Goal: Task Accomplishment & Management: Use online tool/utility

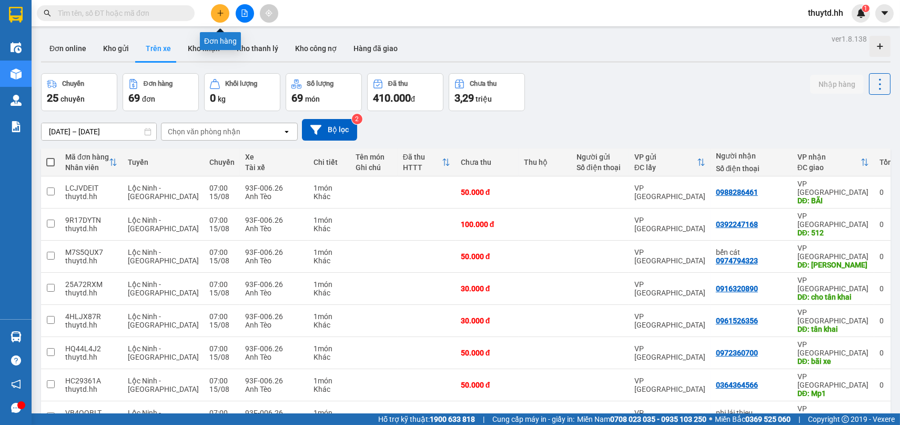
click at [220, 13] on icon "plus" at bounding box center [220, 12] width 7 height 7
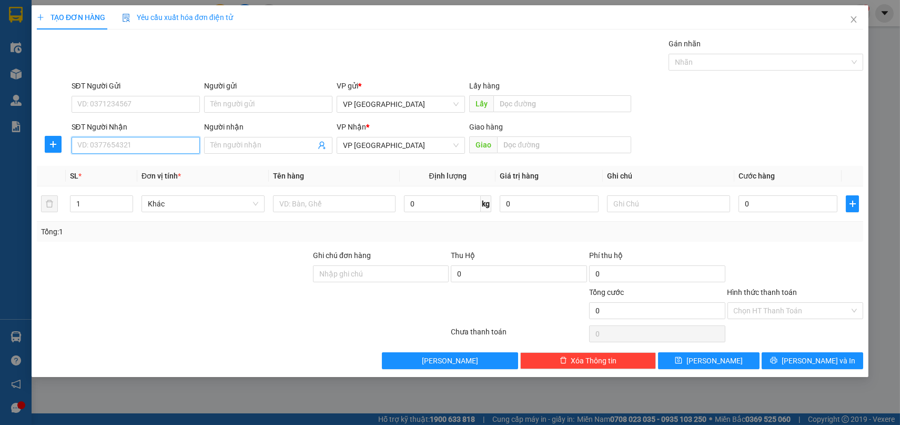
click at [154, 144] on input "SĐT Người Nhận" at bounding box center [136, 145] width 128 height 17
type input "0705359905"
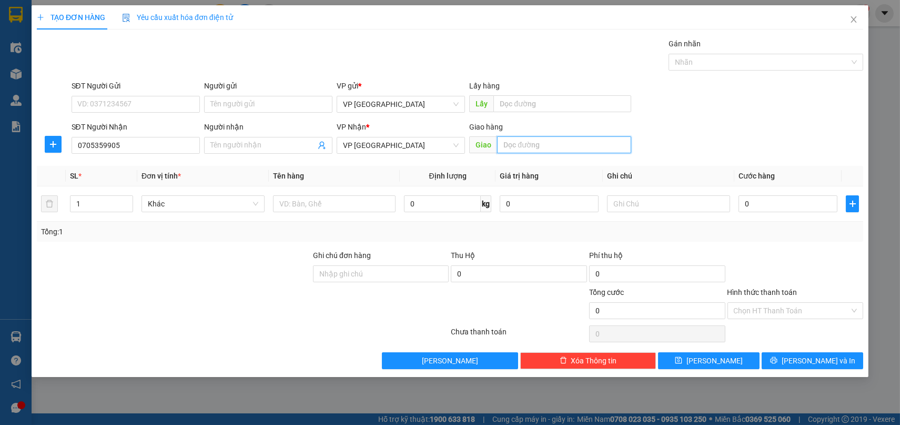
click at [541, 147] on input "text" at bounding box center [564, 144] width 134 height 17
type input "go vấp"
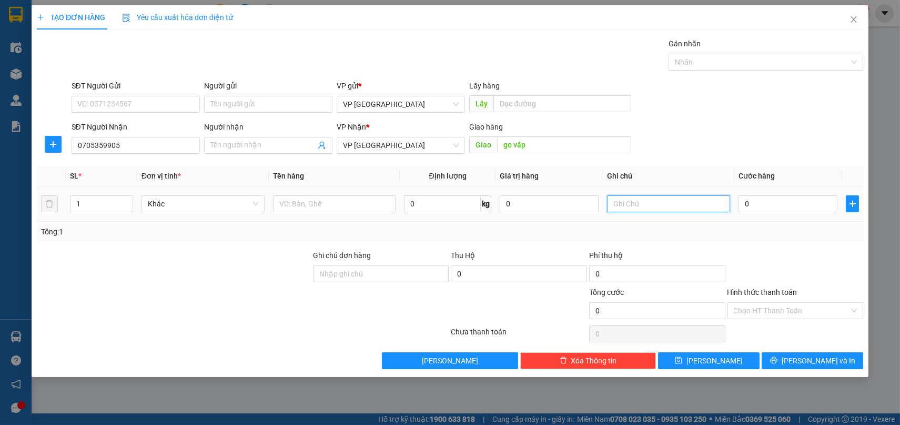
click at [677, 205] on input "text" at bounding box center [668, 203] width 123 height 17
click at [644, 206] on input "cthu hộ 2500" at bounding box center [668, 203] width 123 height 17
click at [615, 204] on input "cthu hộ 2trieu500" at bounding box center [668, 203] width 123 height 17
type input "thu hộ 2trieu500"
click at [758, 205] on input "0" at bounding box center [788, 203] width 99 height 17
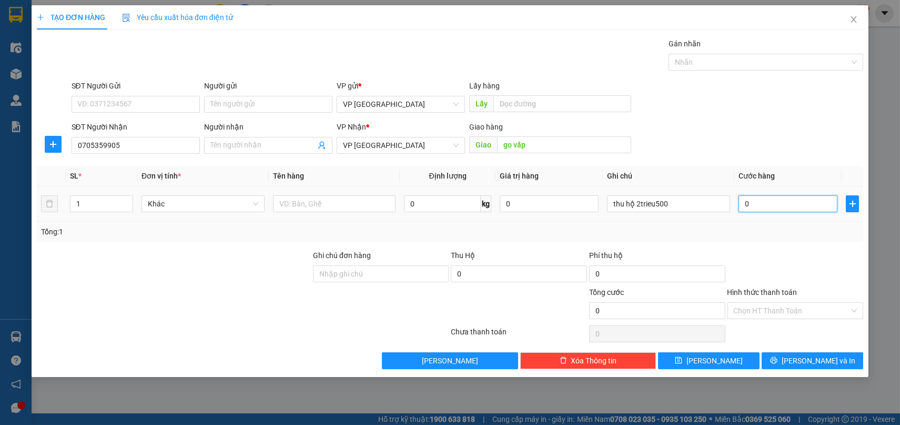
type input "7"
type input "70"
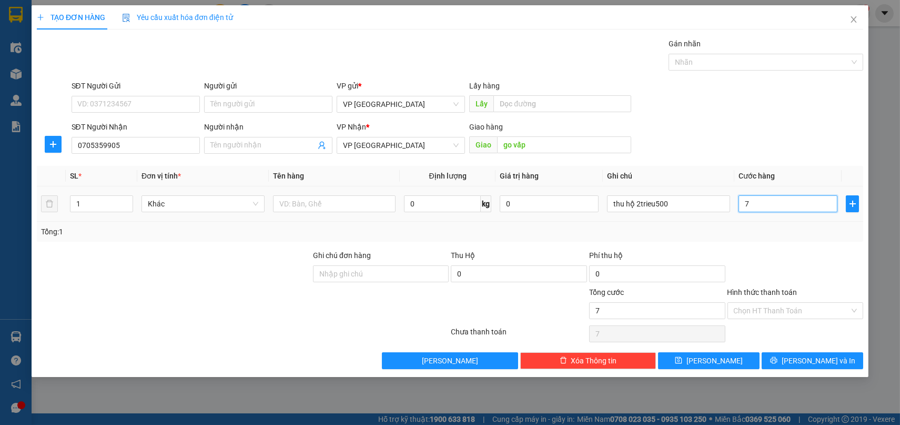
type input "70"
type input "700"
type input "7.000"
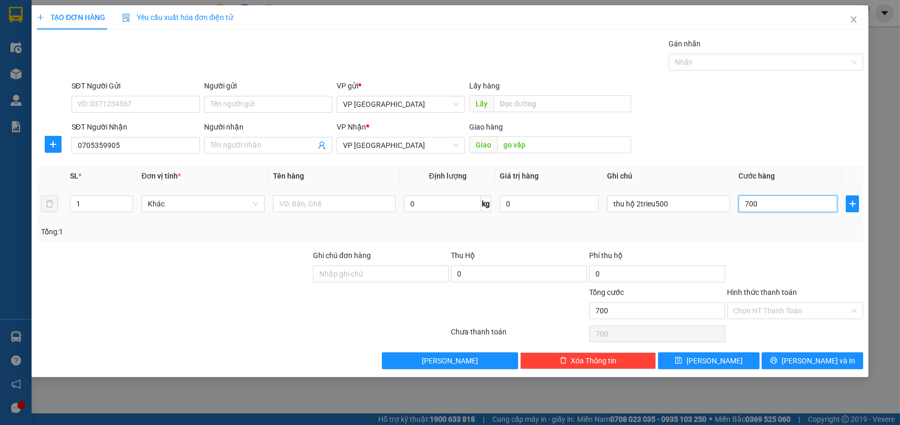
type input "7.000"
type input "70.000"
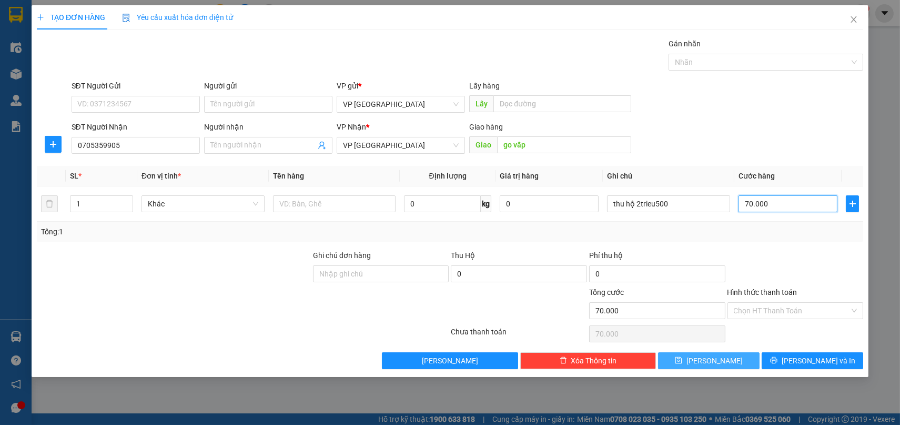
type input "70.000"
click at [730, 358] on button "[PERSON_NAME]" at bounding box center [709, 360] width 102 height 17
type input "0"
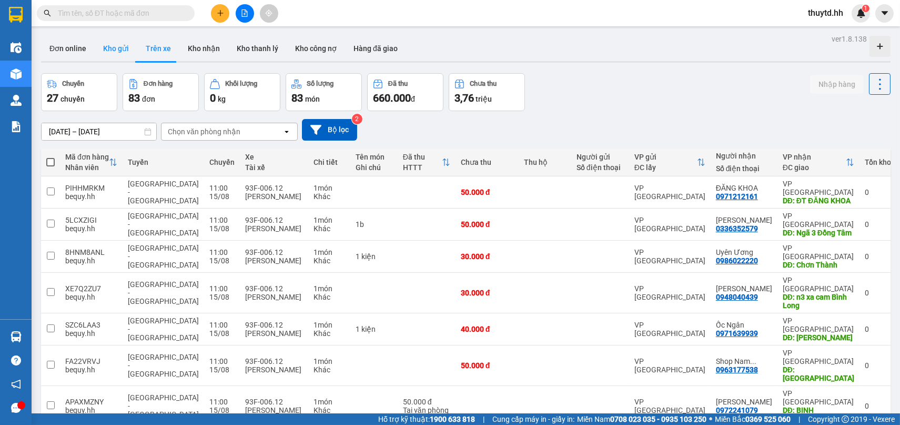
click at [115, 48] on button "Kho gửi" at bounding box center [116, 48] width 43 height 25
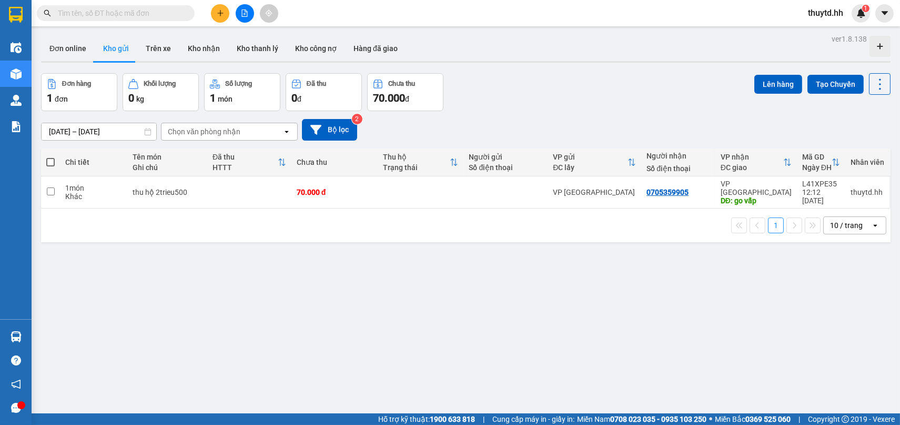
click at [52, 162] on span at bounding box center [50, 162] width 8 height 8
click at [51, 157] on input "checkbox" at bounding box center [51, 157] width 0 height 0
checkbox input "true"
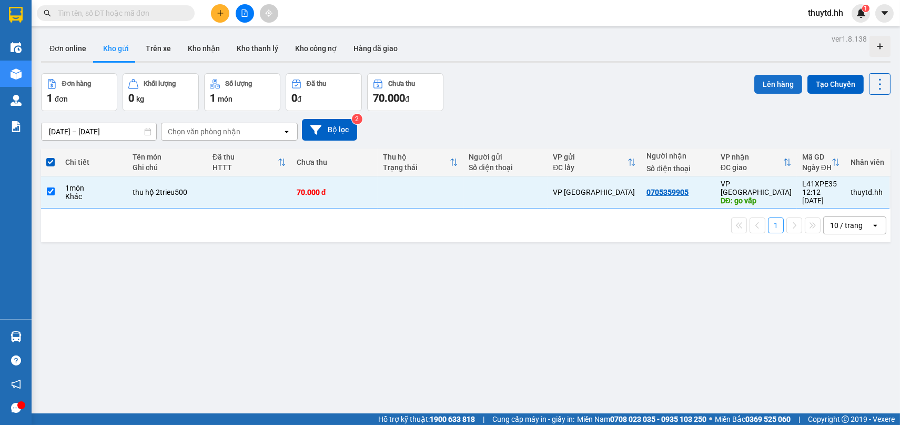
click at [755, 79] on button "Lên hàng" at bounding box center [778, 84] width 48 height 19
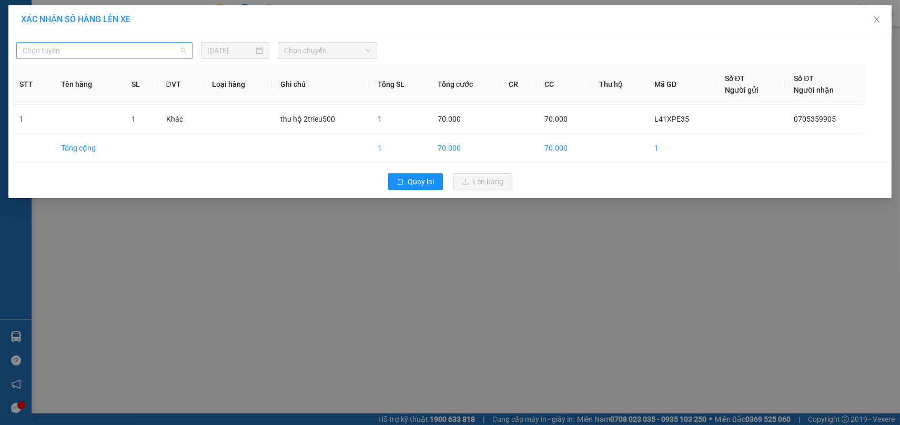
click at [155, 53] on span "Chọn tuyến" at bounding box center [105, 51] width 164 height 16
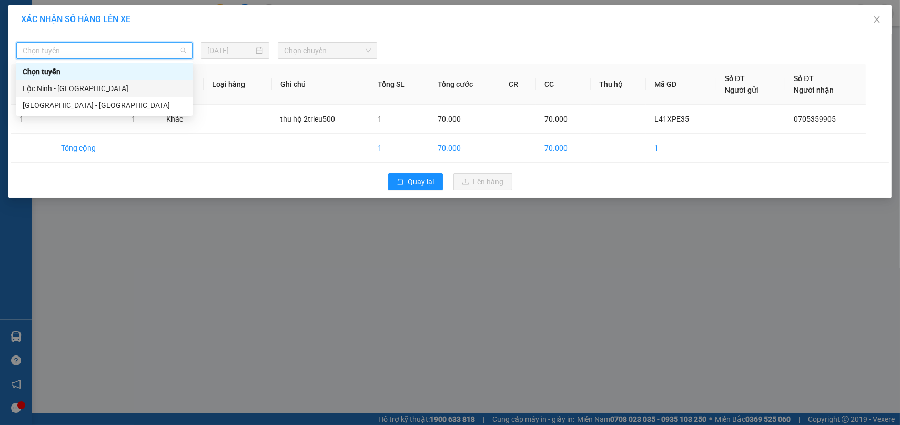
click at [46, 88] on div "Lộc Ninh - [GEOGRAPHIC_DATA]" at bounding box center [105, 89] width 164 height 12
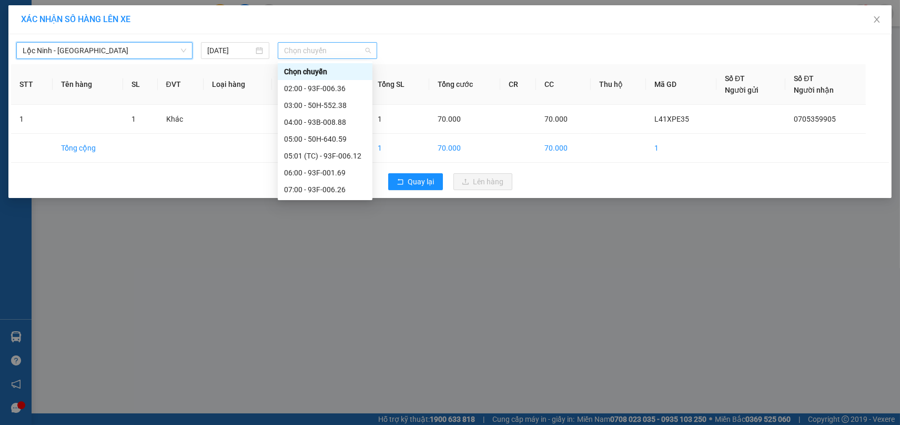
click at [321, 48] on span "Chọn chuyến" at bounding box center [327, 51] width 87 height 16
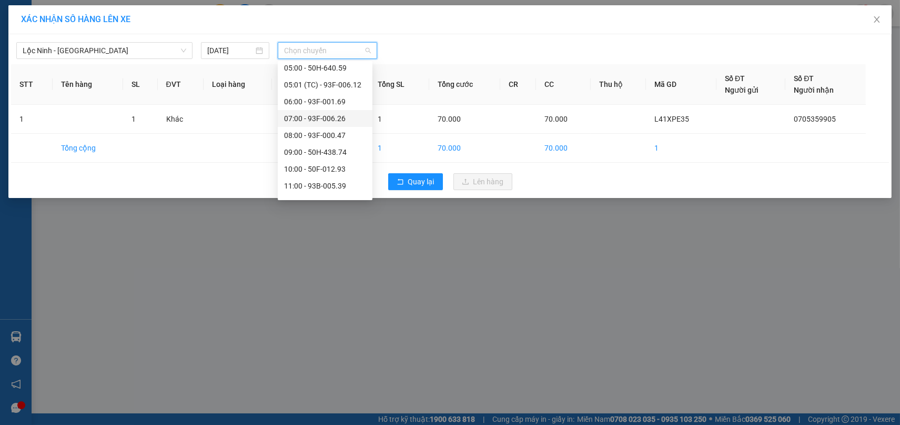
scroll to position [117, 0]
click at [312, 125] on div "10:00 - 50F-012.93" at bounding box center [325, 123] width 82 height 12
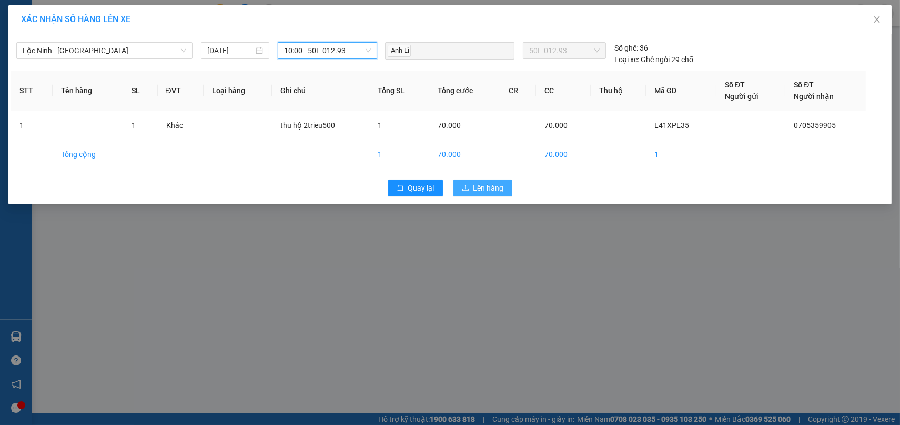
click at [484, 190] on span "Lên hàng" at bounding box center [488, 188] width 31 height 12
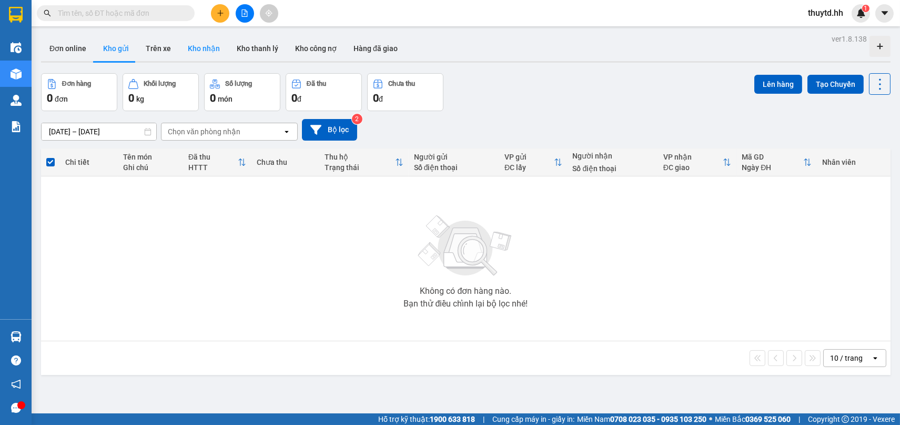
click at [199, 52] on button "Kho nhận" at bounding box center [203, 48] width 49 height 25
